Goal: Task Accomplishment & Management: Manage account settings

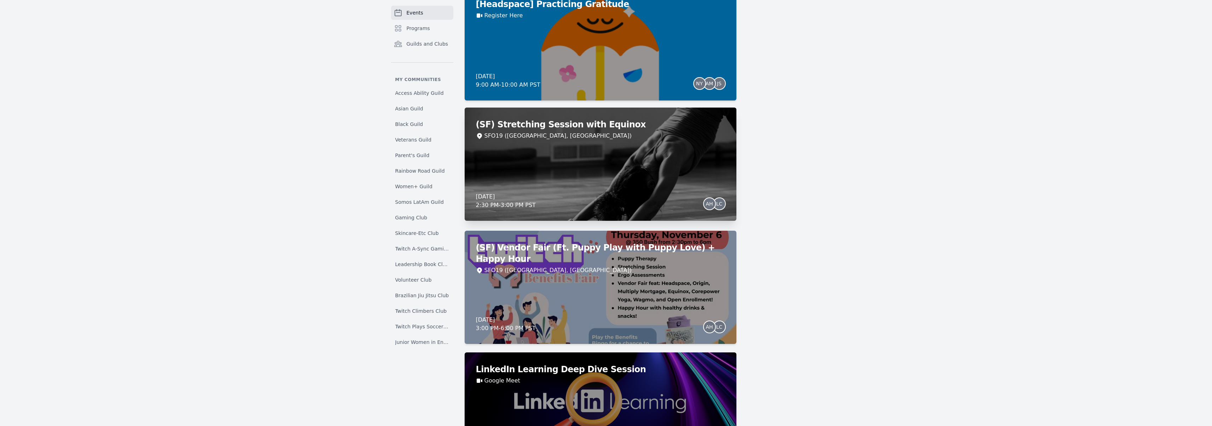
scroll to position [2623, 0]
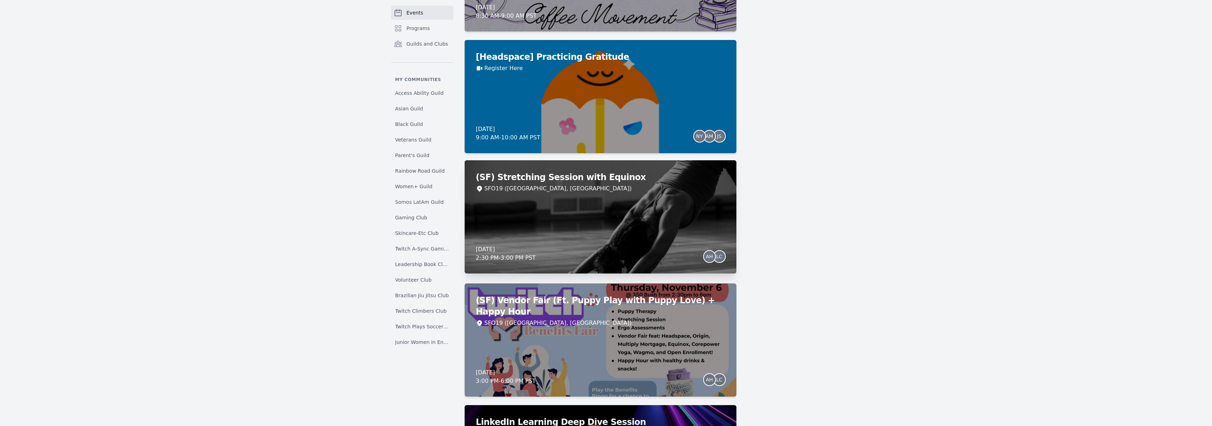
click at [590, 198] on div "(SF) Stretching Session with Equinox SFO19 (San Francisco, CA) Thursday, Novemb…" at bounding box center [601, 216] width 272 height 113
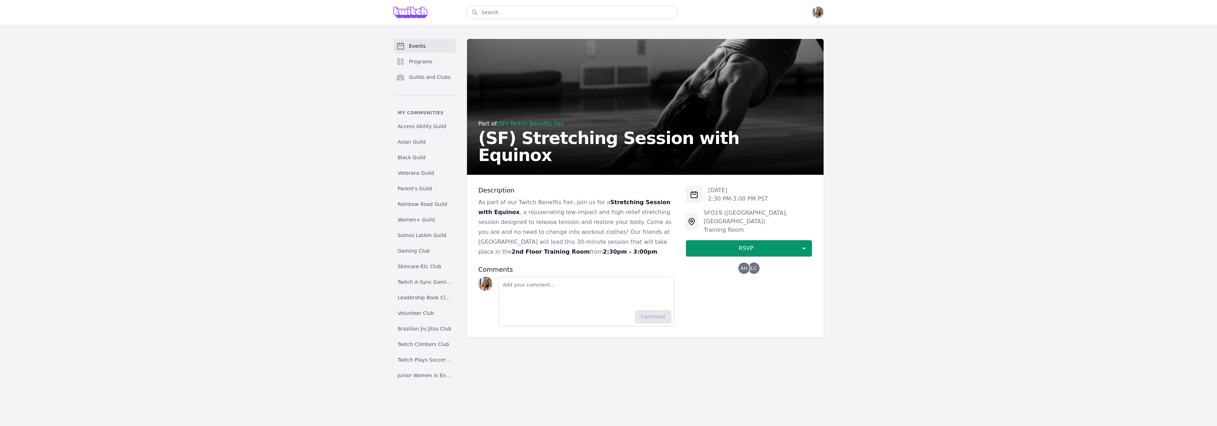
click at [575, 215] on p "As part of our Twitch Benefits Fair, join us for a Stretching Session with Equi…" at bounding box center [576, 226] width 196 height 59
click at [545, 127] on link "(SF) Twitch Benefits Fair" at bounding box center [531, 123] width 68 height 7
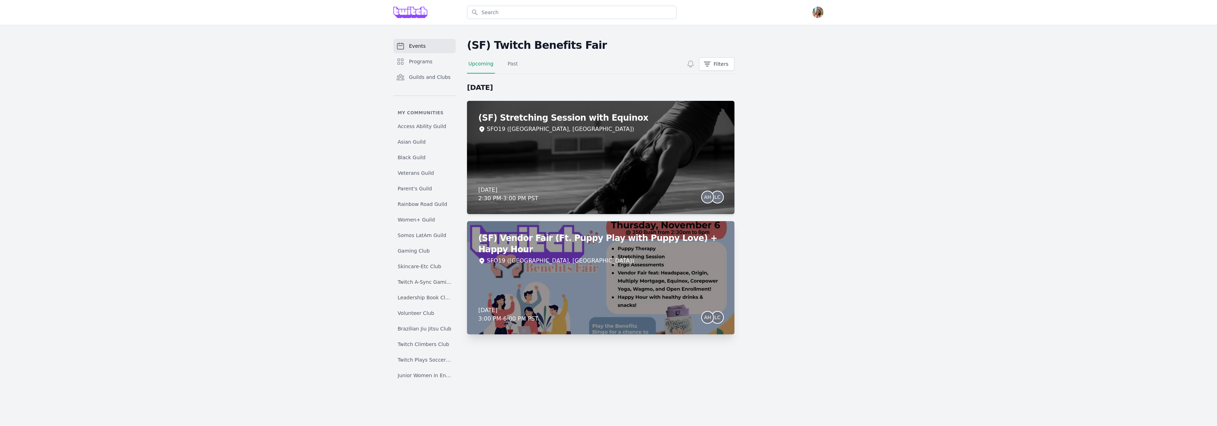
click at [701, 256] on div "SFO19 ([GEOGRAPHIC_DATA], [GEOGRAPHIC_DATA])" at bounding box center [600, 260] width 245 height 8
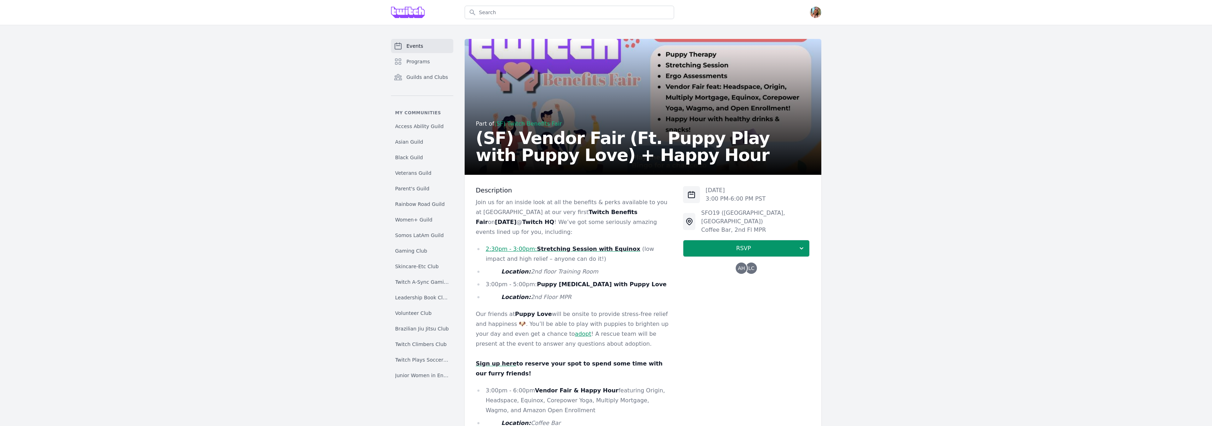
click at [465, 138] on div "Part of (SF) Twitch Benefits Fair (SF) Vendor Fair (Ft. Puppy Play with Puppy L…" at bounding box center [643, 107] width 357 height 136
click at [509, 137] on h2 "(SF) Vendor Fair (Ft. Puppy Play with Puppy Love) + Happy Hour" at bounding box center [643, 146] width 334 height 34
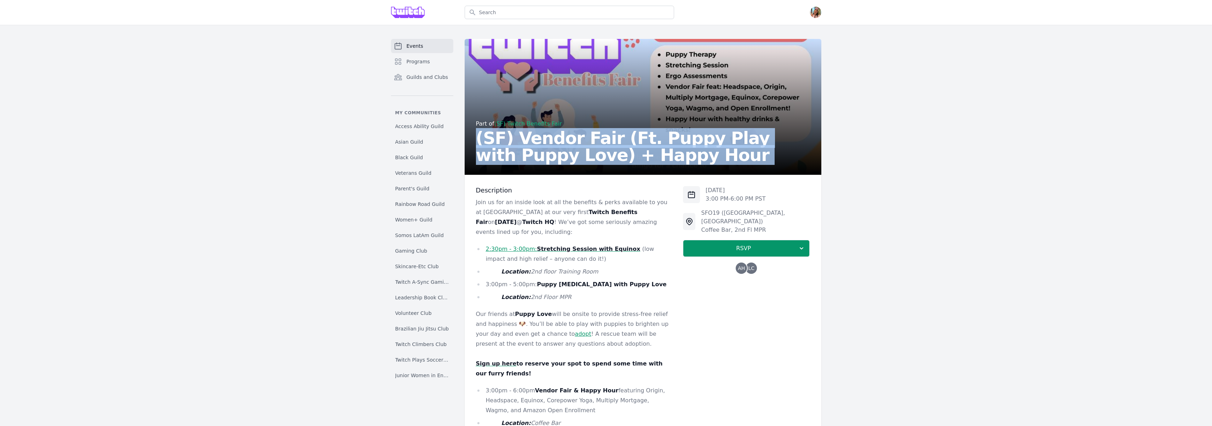
click at [509, 137] on h2 "(SF) Vendor Fair (Ft. Puppy Play with Puppy Love) + Happy Hour" at bounding box center [643, 146] width 334 height 34
copy h2 "(SF) Vendor Fair (Ft. Puppy Play with Puppy Love) + Happy Hour"
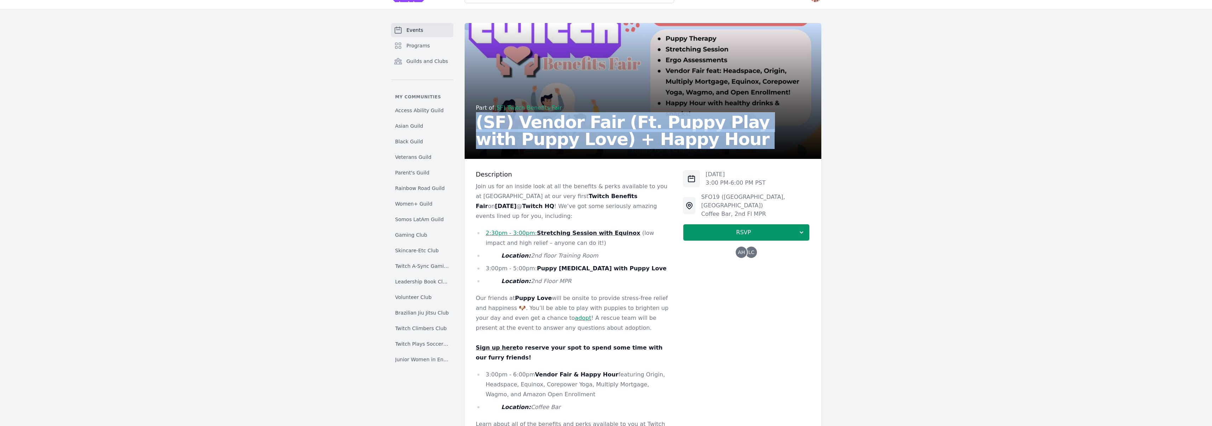
scroll to position [31, 0]
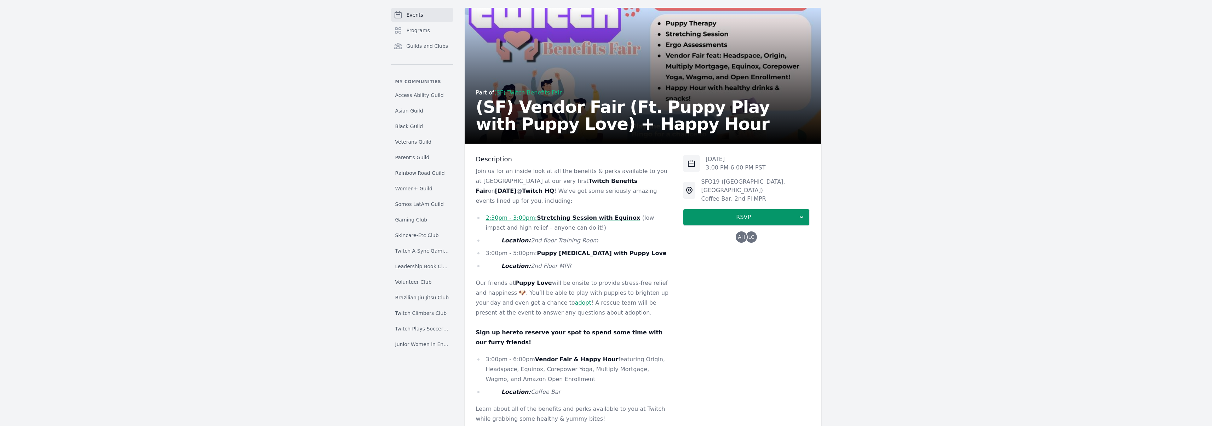
click at [487, 170] on p "Join us for an inside look at all the benefits & perks available to you at Twit…" at bounding box center [574, 186] width 196 height 40
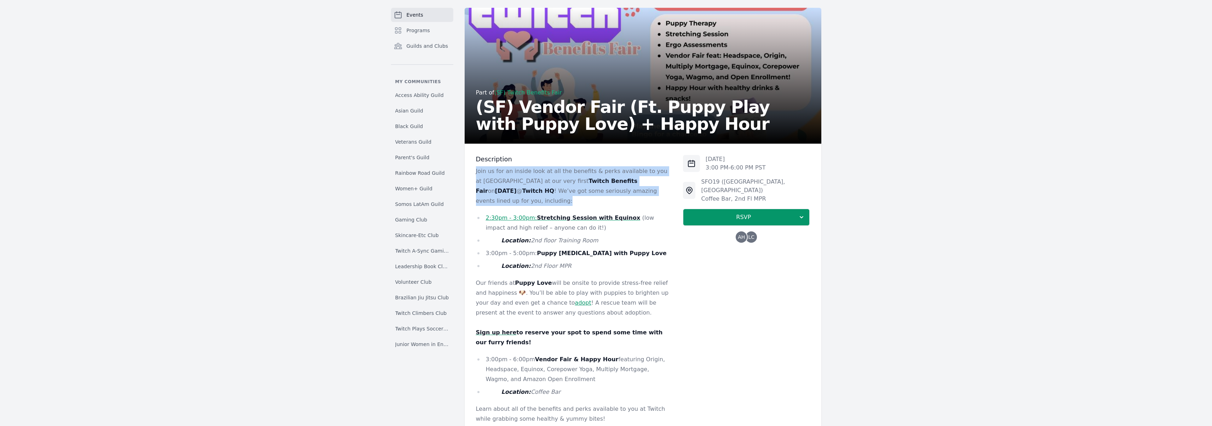
click at [487, 170] on p "Join us for an inside look at all the benefits & perks available to you at Twit…" at bounding box center [574, 186] width 196 height 40
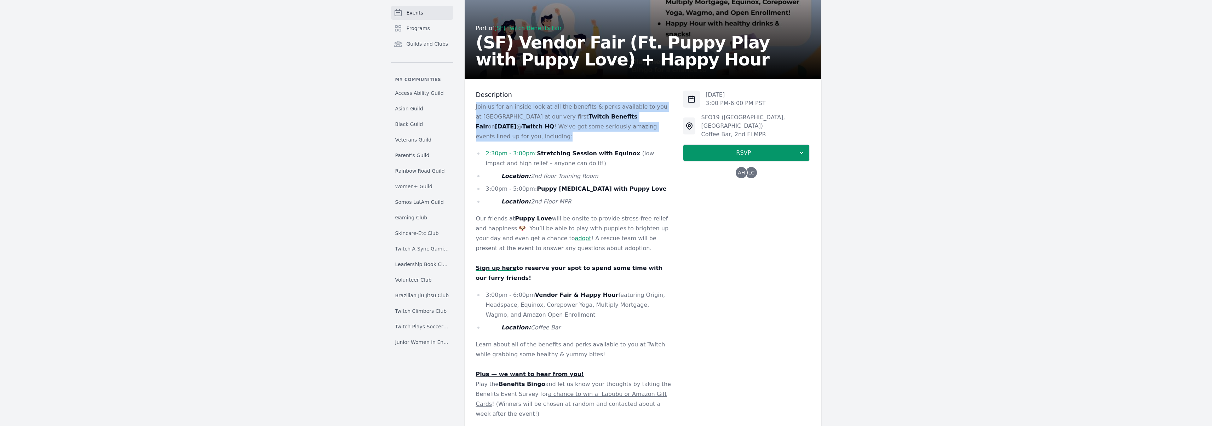
scroll to position [169, 0]
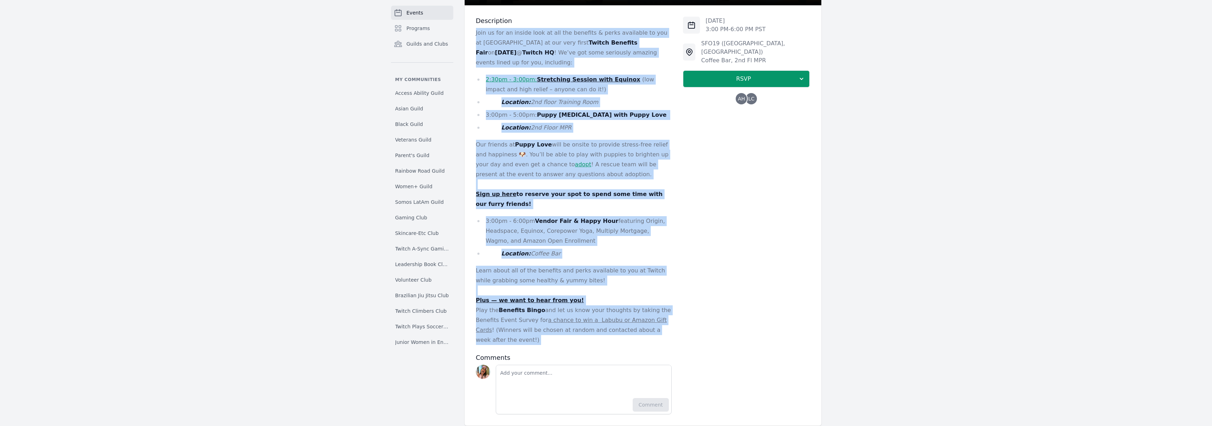
click at [595, 319] on p "Play the Benefits Bingo and let us know your thoughts by taking the Benefits Ev…" at bounding box center [574, 325] width 196 height 40
click at [588, 330] on p "Play the Benefits Bingo and let us know your thoughts by taking the Benefits Ev…" at bounding box center [574, 325] width 196 height 40
copy div "Join us for an inside look at all the benefits & perks available to you at Twit…"
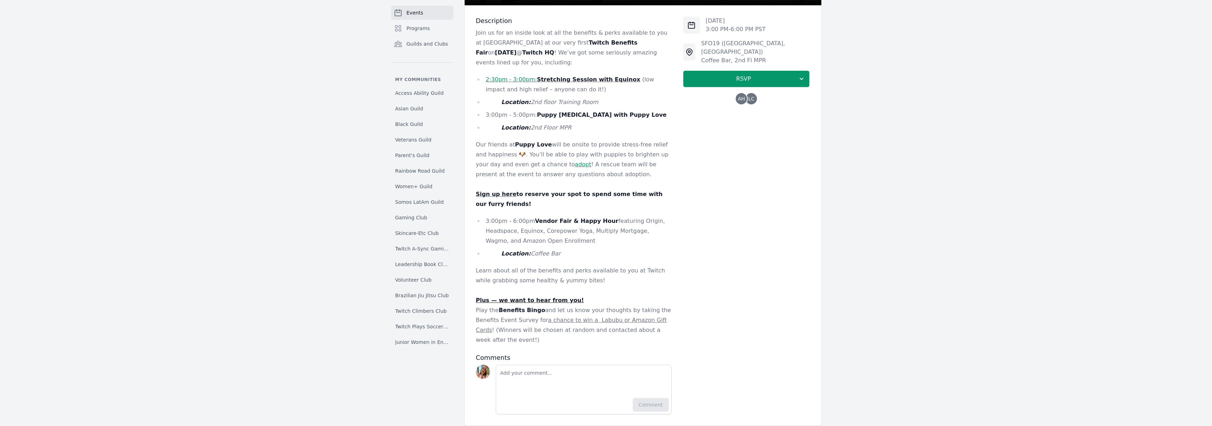
click at [664, 269] on p "Learn about all of the benefits and perks available to you at Twitch while grab…" at bounding box center [574, 276] width 196 height 20
click at [650, 272] on p "Learn about all of the benefits and perks available to you at Twitch while grab…" at bounding box center [574, 276] width 196 height 20
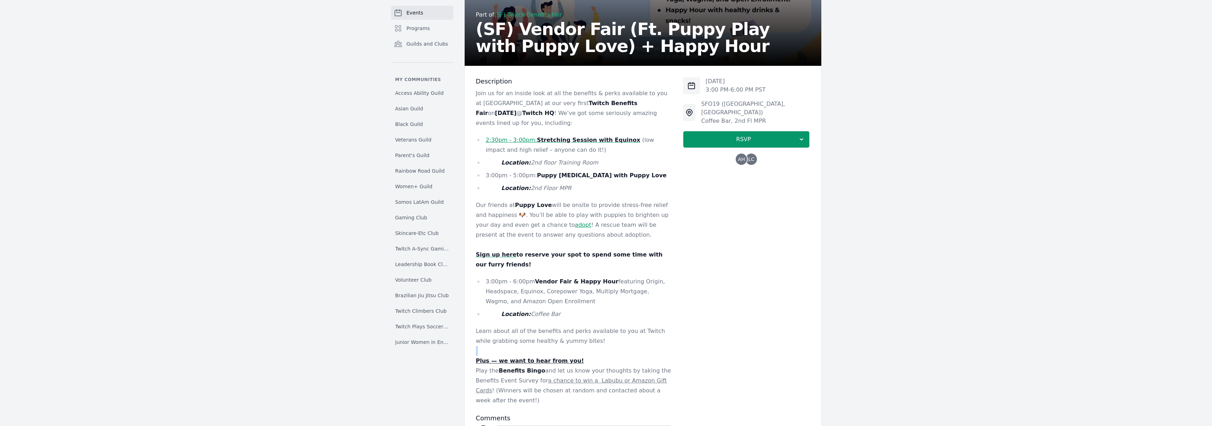
scroll to position [109, 0]
click at [502, 250] on p "Sign up here to reserve your spot to spend some time with our furry friends!" at bounding box center [574, 260] width 196 height 20
click at [502, 252] on strong "Sign up here" at bounding box center [496, 255] width 41 height 7
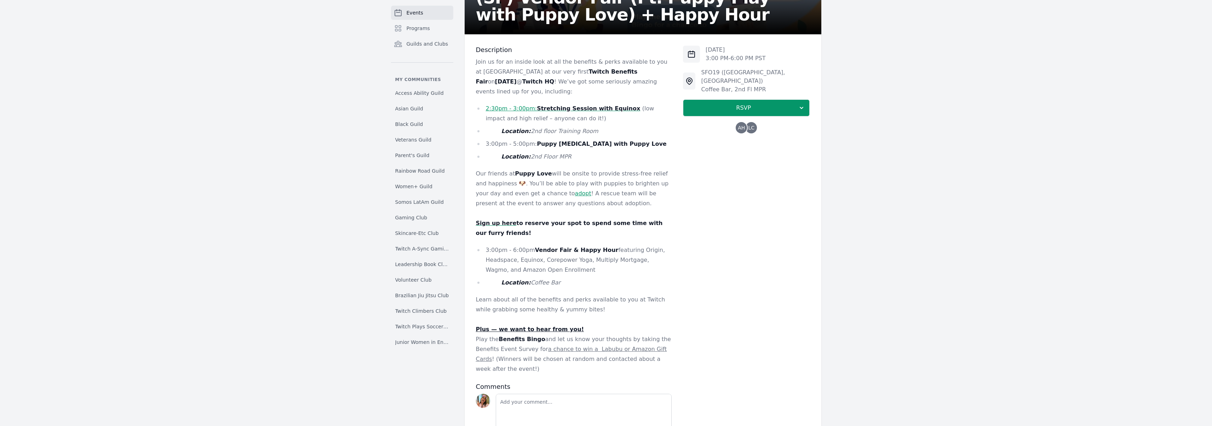
scroll to position [173, 0]
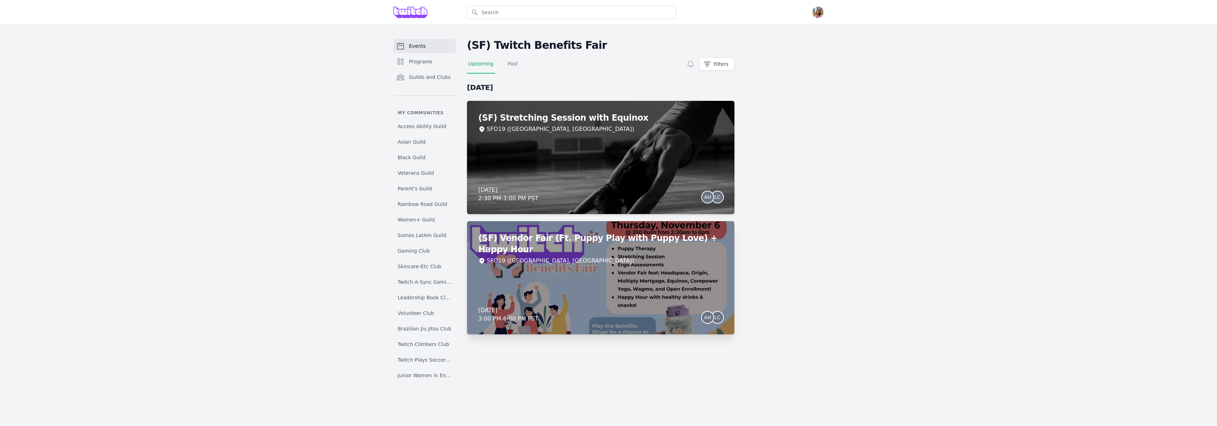
click at [575, 256] on div "SFO19 ([GEOGRAPHIC_DATA], [GEOGRAPHIC_DATA])" at bounding box center [600, 260] width 245 height 8
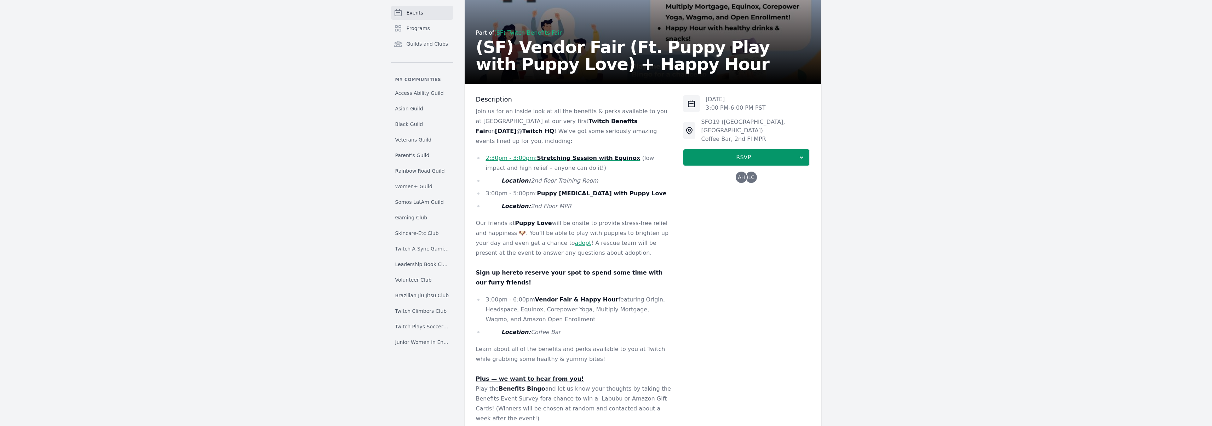
scroll to position [120, 0]
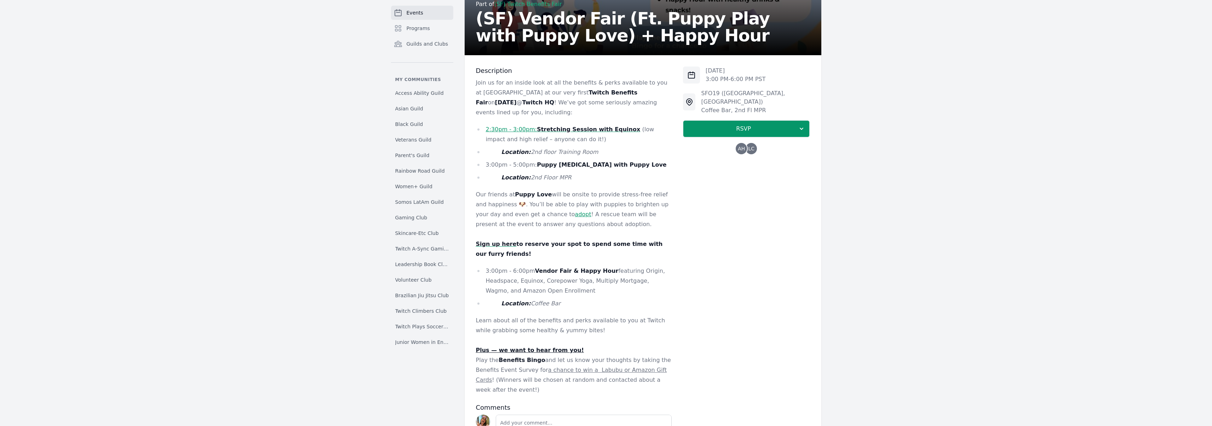
click at [584, 149] on ul "2:30pm - 3:00pm: Stretching Session with Equinox (low impact and high relief – …" at bounding box center [574, 154] width 196 height 58
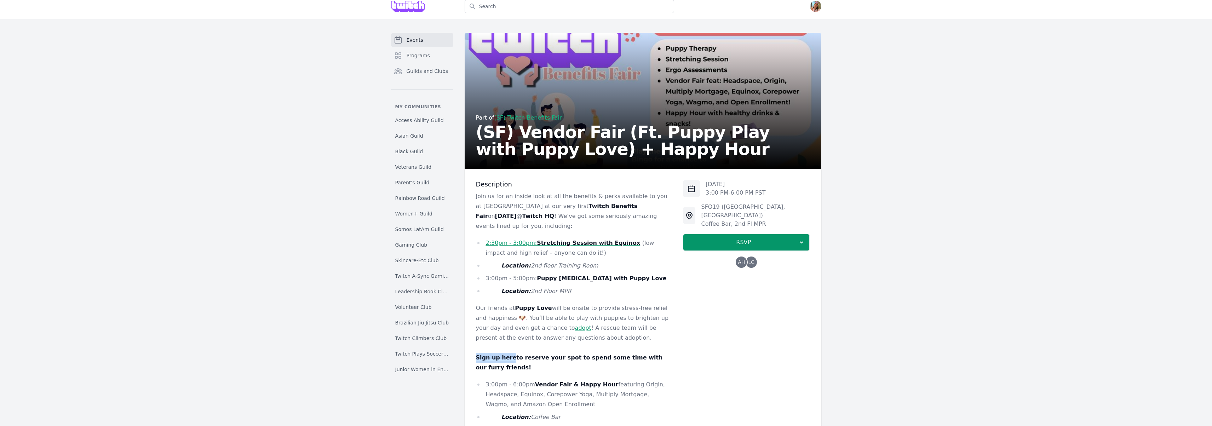
scroll to position [0, 0]
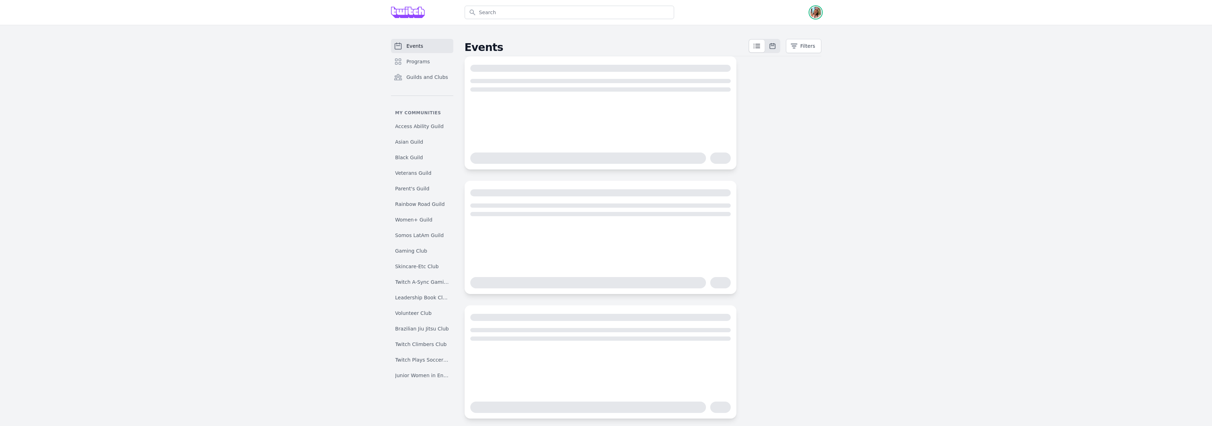
click at [819, 13] on img "button" at bounding box center [815, 12] width 11 height 11
click at [813, 29] on link "Admin" at bounding box center [787, 28] width 68 height 13
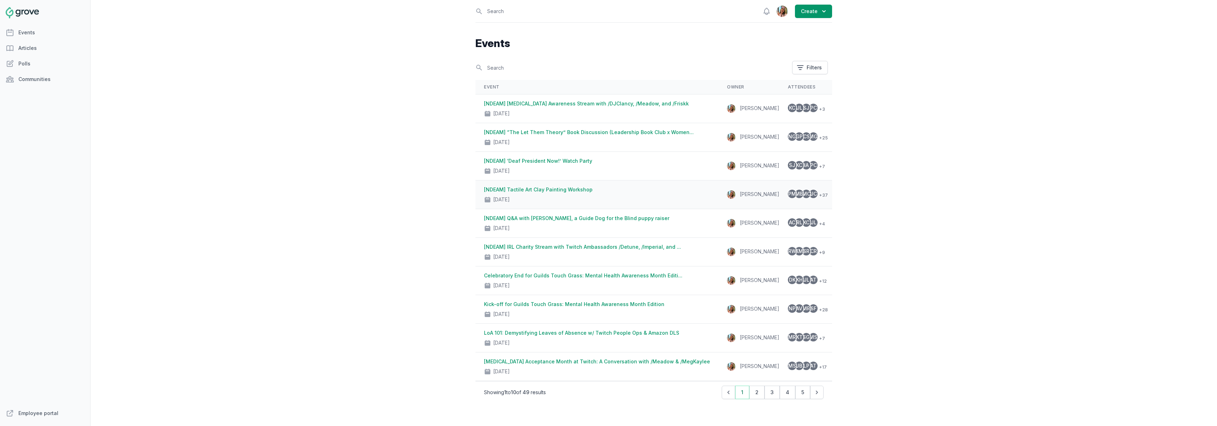
click at [582, 190] on link "[NDEAM] Tactile Art Clay Painting Workshop" at bounding box center [538, 189] width 109 height 6
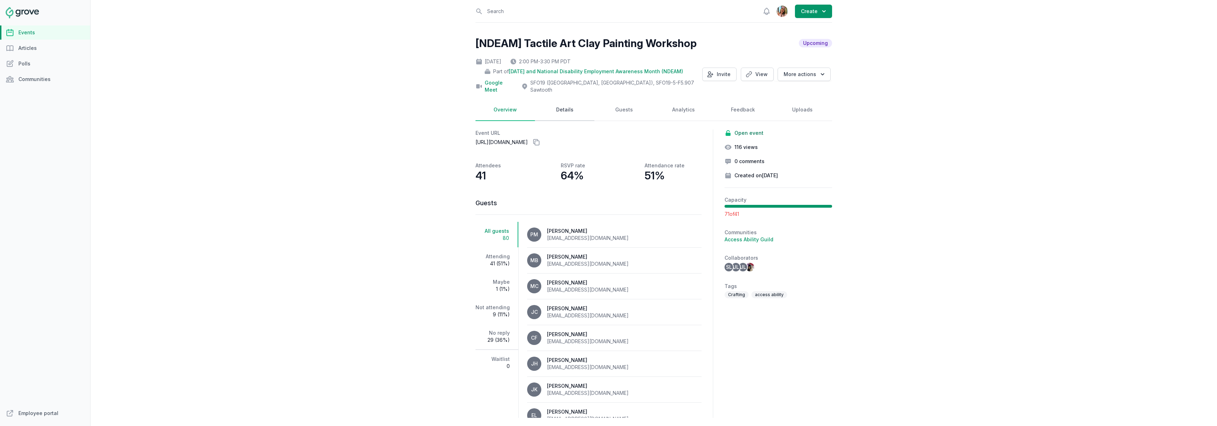
click at [561, 99] on link "Details" at bounding box center [564, 110] width 59 height 22
select select "96"
select select "43"
select select "2:00 PM"
select select "3:30 PM"
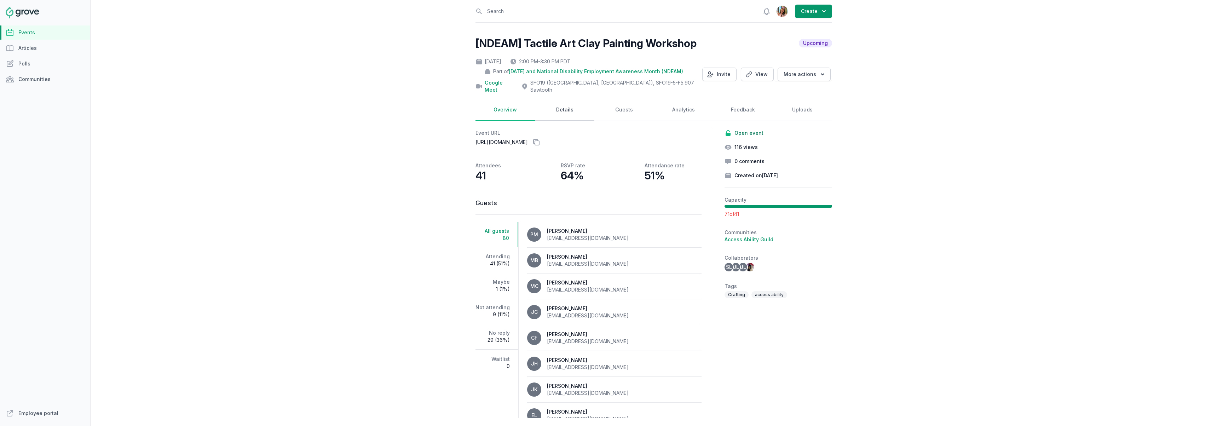
select select "89"
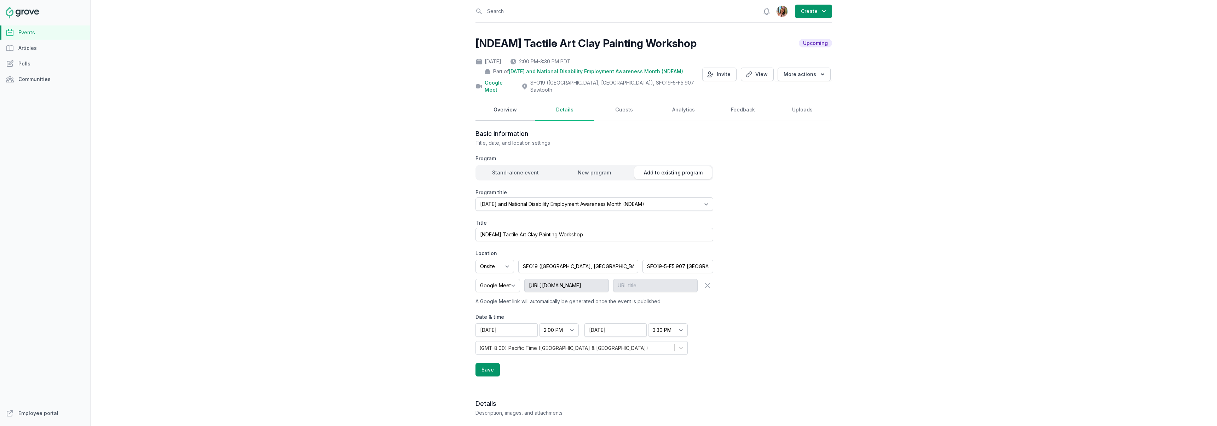
click at [523, 106] on link "Overview" at bounding box center [504, 110] width 59 height 22
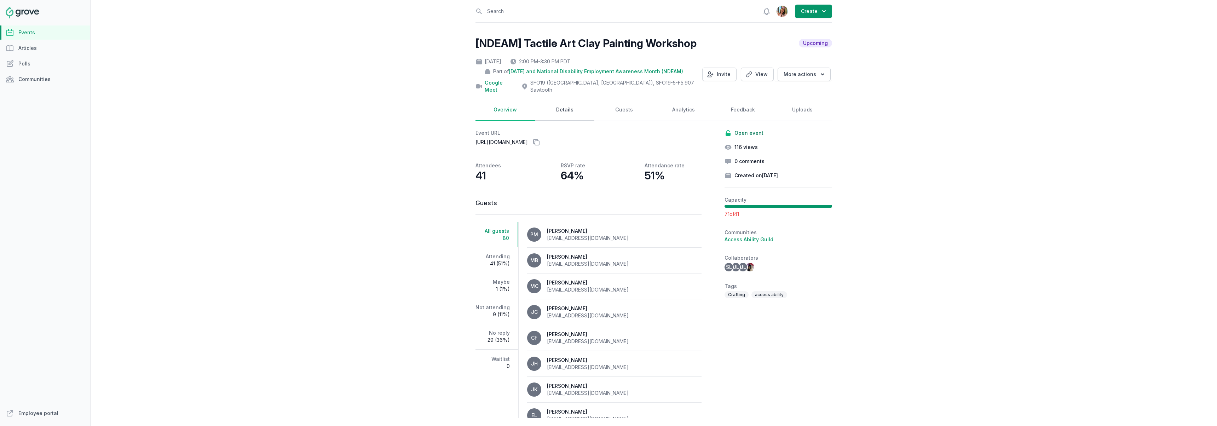
click at [547, 105] on link "Details" at bounding box center [564, 110] width 59 height 22
select select "96"
select select "43"
select select "2:00 PM"
select select "3:30 PM"
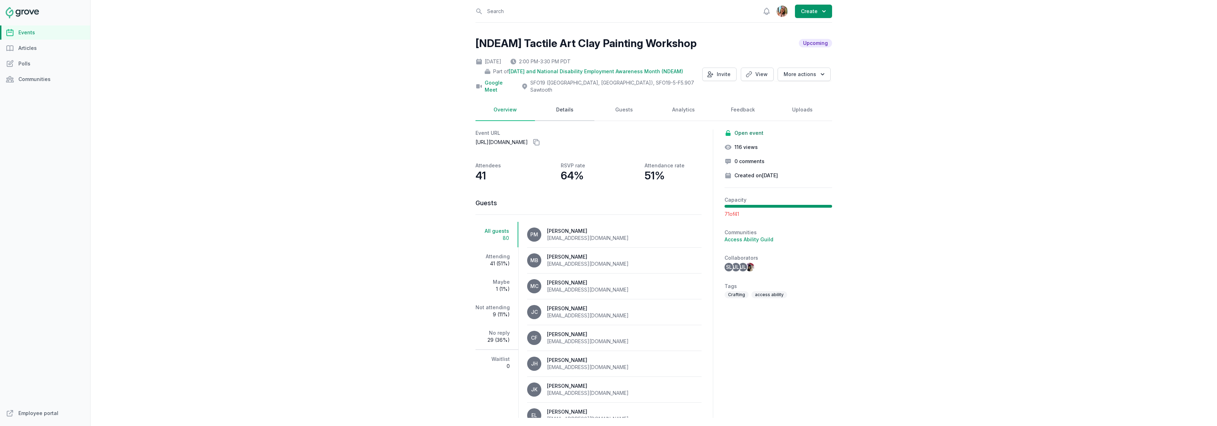
select select "89"
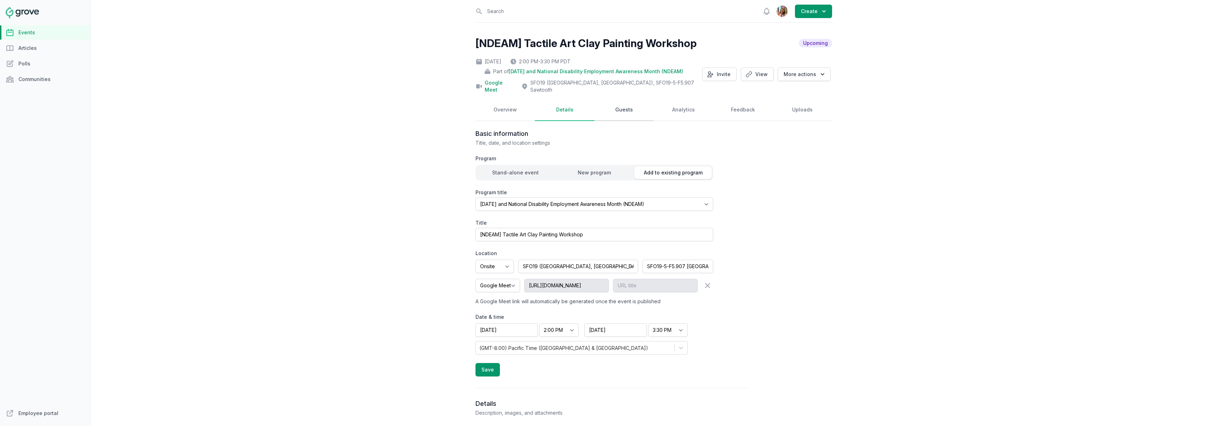
click at [620, 103] on link "Guests" at bounding box center [623, 110] width 59 height 22
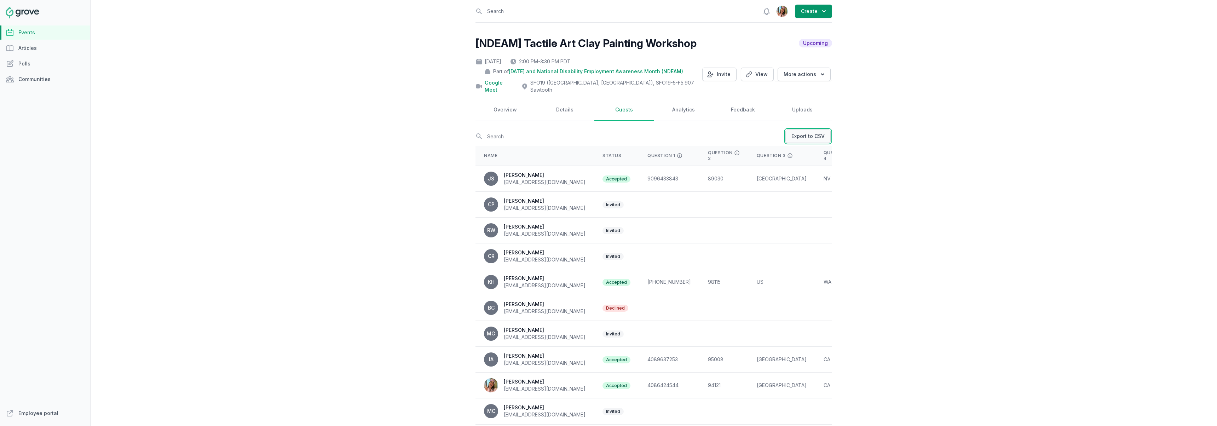
click at [787, 129] on link "Export to CSV" at bounding box center [807, 135] width 45 height 13
